Goal: Task Accomplishment & Management: Complete application form

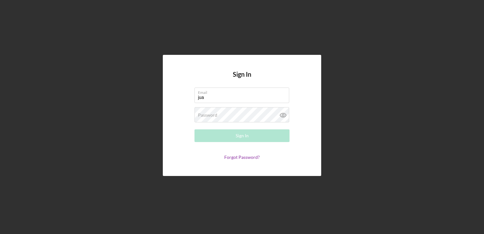
type input "[PERSON_NAME][EMAIL_ADDRESS][DOMAIN_NAME]"
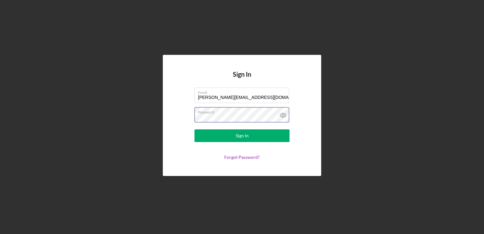
click at [194, 129] on button "Sign In" at bounding box center [241, 135] width 95 height 13
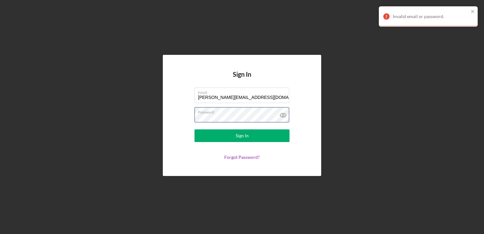
click at [194, 129] on button "Sign In" at bounding box center [241, 135] width 95 height 13
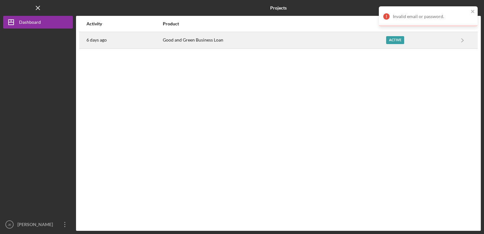
click at [134, 42] on div "6 days ago" at bounding box center [124, 40] width 76 height 16
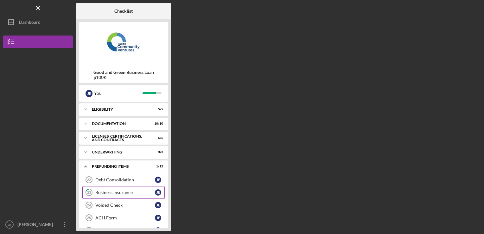
click at [115, 191] on div "Business Insurance" at bounding box center [125, 192] width 60 height 5
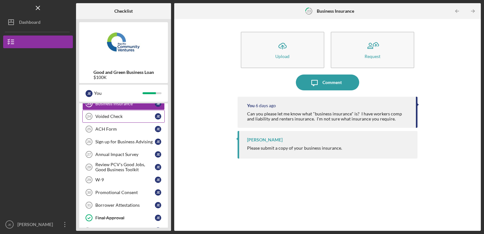
scroll to position [76, 0]
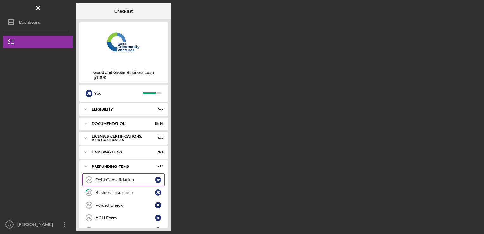
click at [112, 179] on div "Debt Consolidation" at bounding box center [125, 179] width 60 height 5
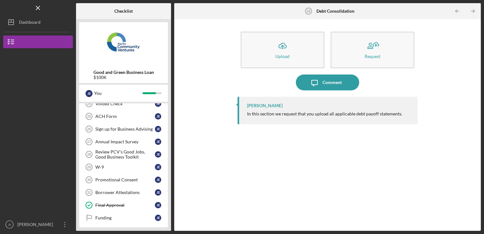
scroll to position [103, 0]
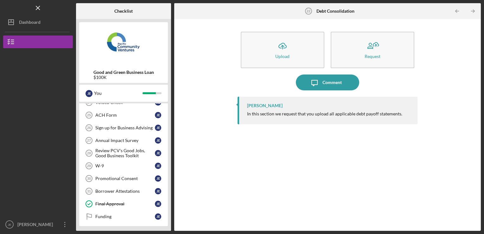
click at [112, 179] on div "Promotional Consent" at bounding box center [125, 178] width 60 height 5
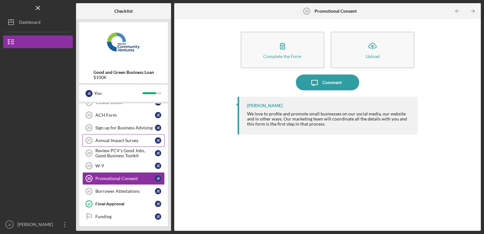
click at [112, 139] on div "Annual Impact Survey" at bounding box center [125, 140] width 60 height 5
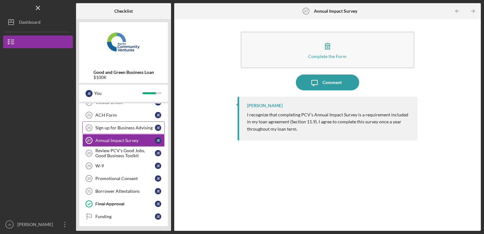
click at [114, 127] on div "Sign up for Business Advising" at bounding box center [125, 127] width 60 height 5
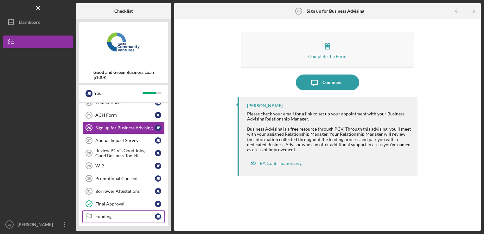
click at [119, 210] on link "Funding Funding J E" at bounding box center [123, 216] width 82 height 13
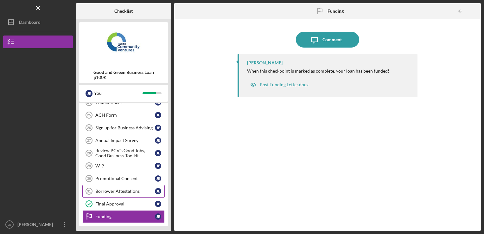
click at [120, 190] on div "Borrower Attestations" at bounding box center [125, 190] width 60 height 5
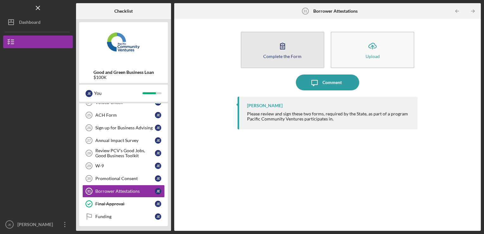
click at [271, 58] on button "Complete the Form Form" at bounding box center [283, 50] width 84 height 36
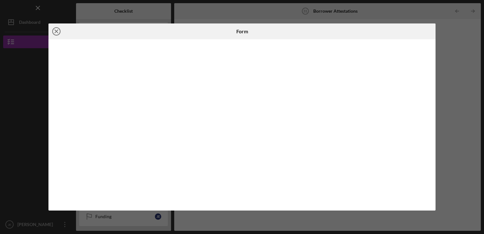
click at [54, 31] on icon "Icon/Close" at bounding box center [56, 31] width 16 height 16
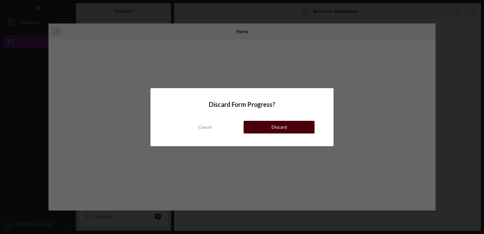
click at [251, 129] on button "Discard" at bounding box center [278, 127] width 71 height 13
